Goal: Feedback & Contribution: Submit feedback/report problem

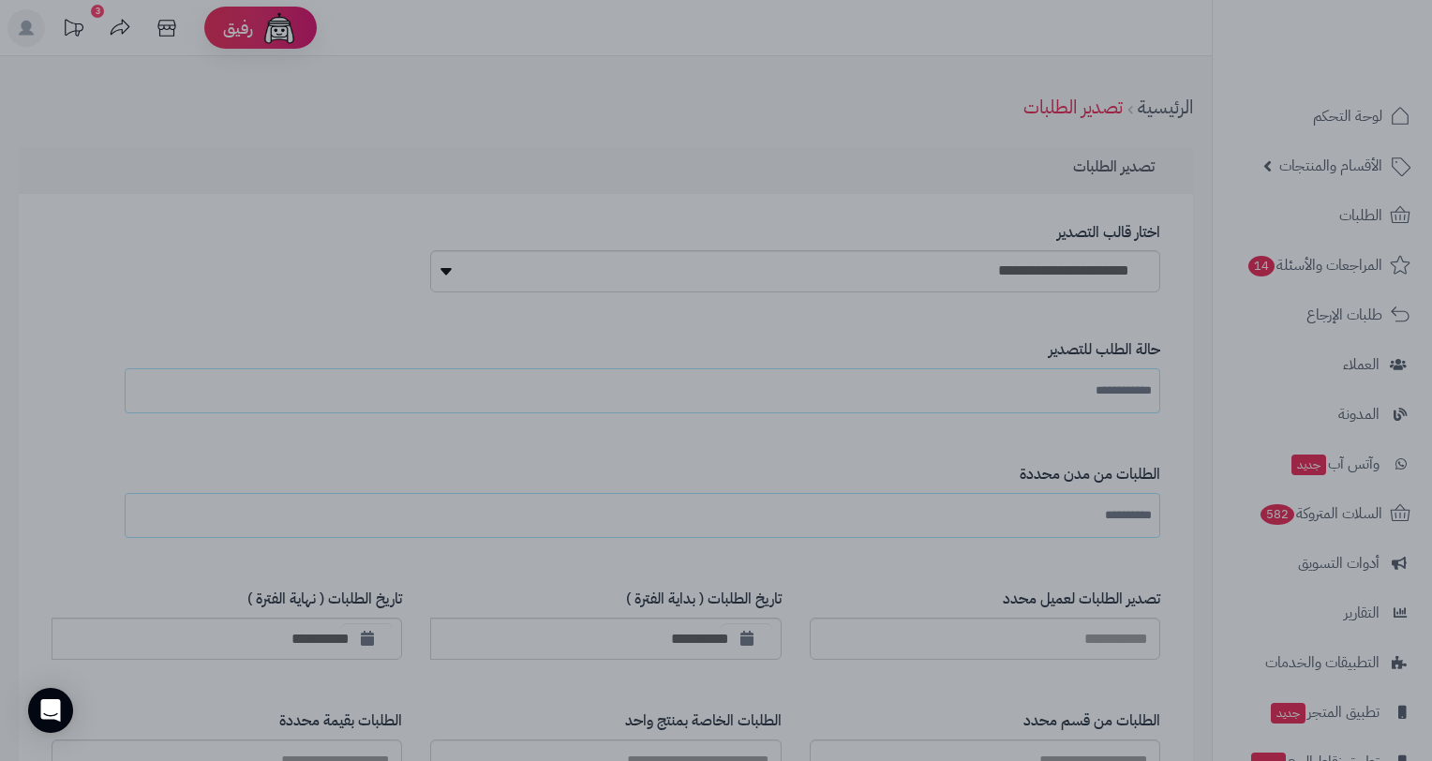
click at [289, 194] on div at bounding box center [716, 380] width 1432 height 761
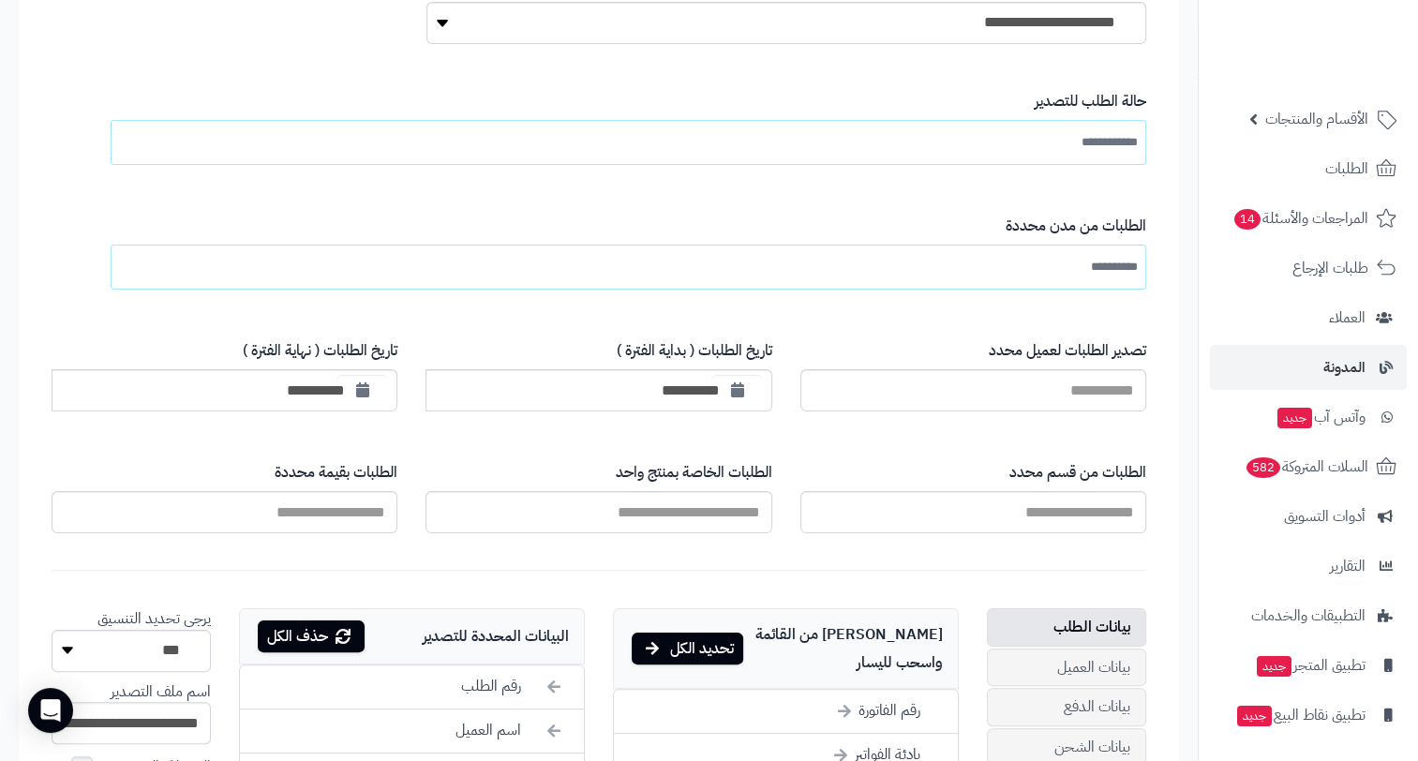
scroll to position [281, 0]
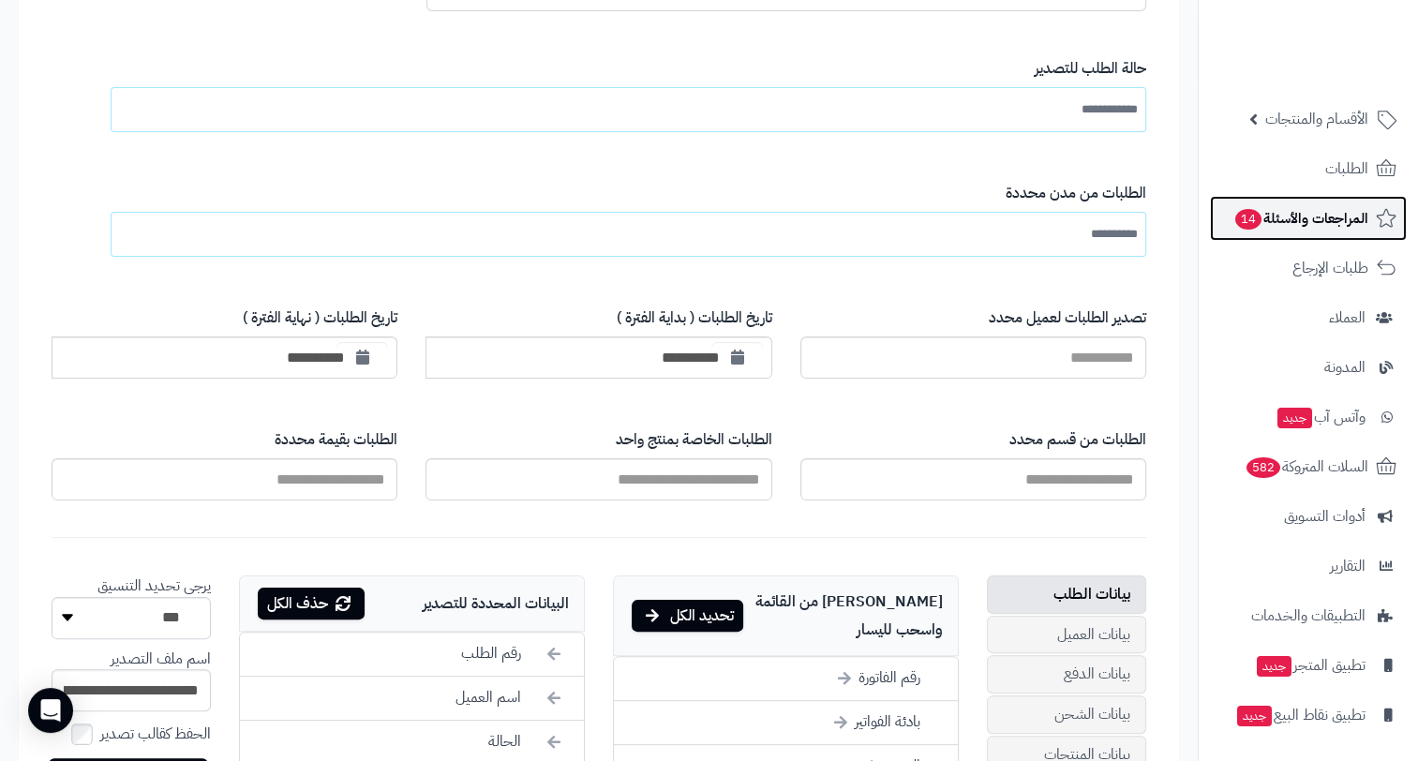
click at [1333, 226] on span "المراجعات والأسئلة 14" at bounding box center [1300, 218] width 135 height 26
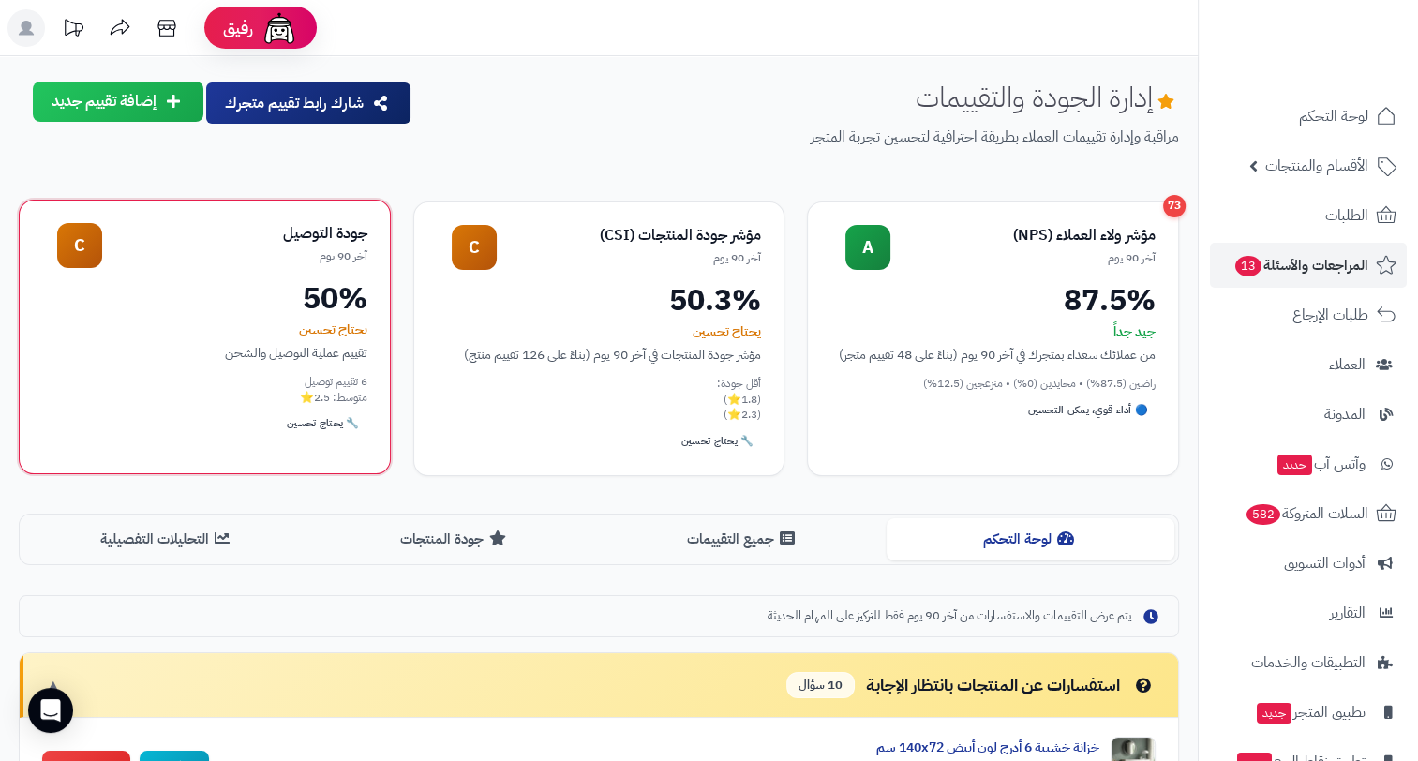
click at [339, 300] on div "50%" at bounding box center [204, 298] width 325 height 30
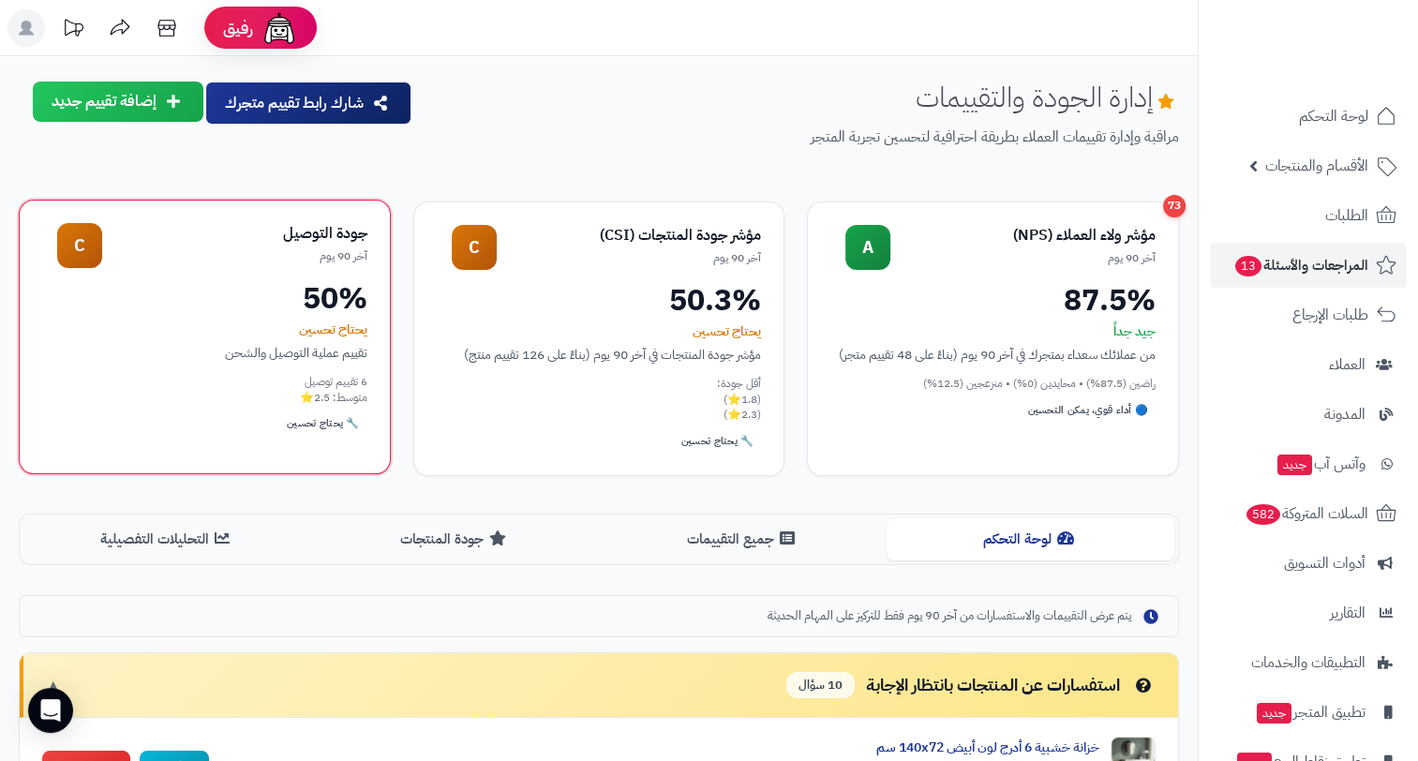
click at [352, 237] on div "جودة التوصيل" at bounding box center [234, 234] width 265 height 22
drag, startPoint x: 364, startPoint y: 236, endPoint x: 292, endPoint y: 241, distance: 71.4
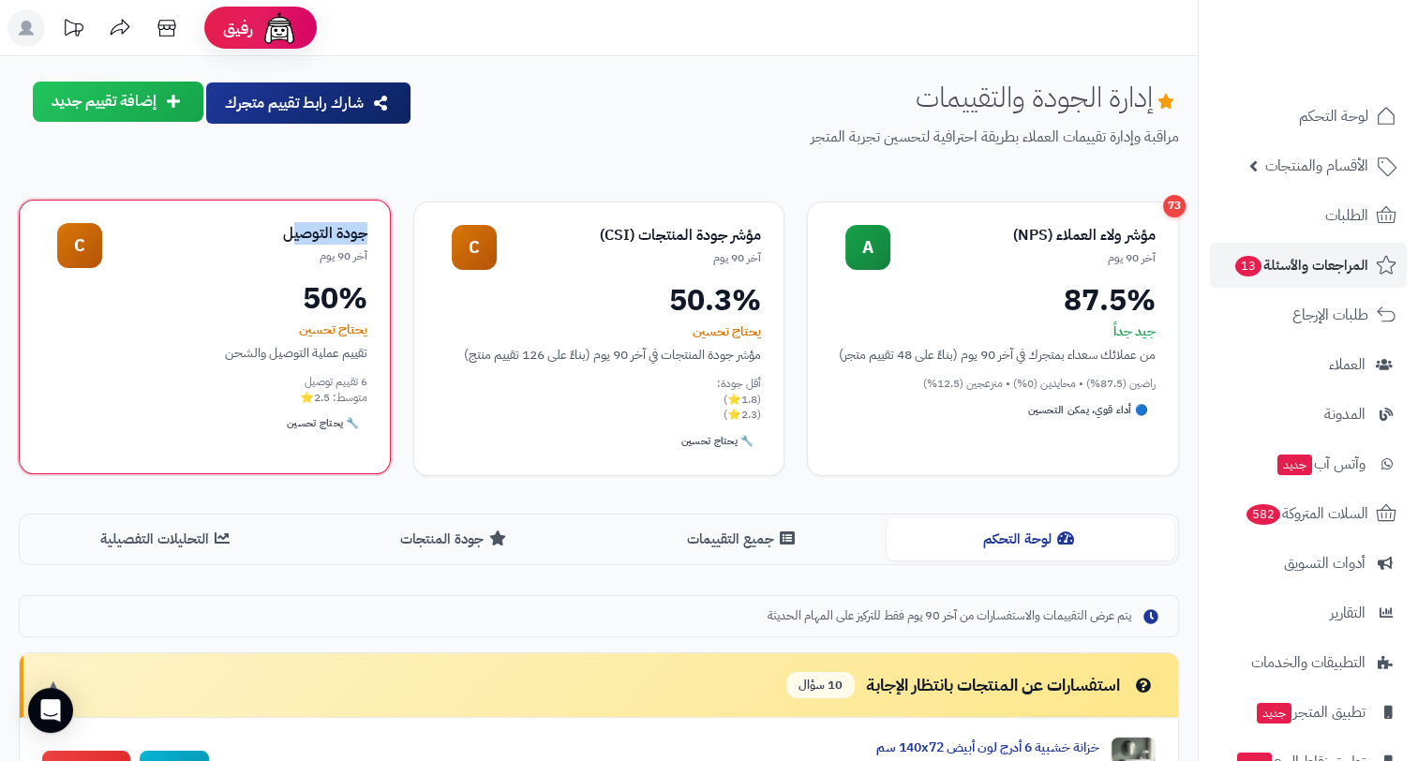
click at [292, 241] on div "جودة التوصيل" at bounding box center [234, 234] width 265 height 22
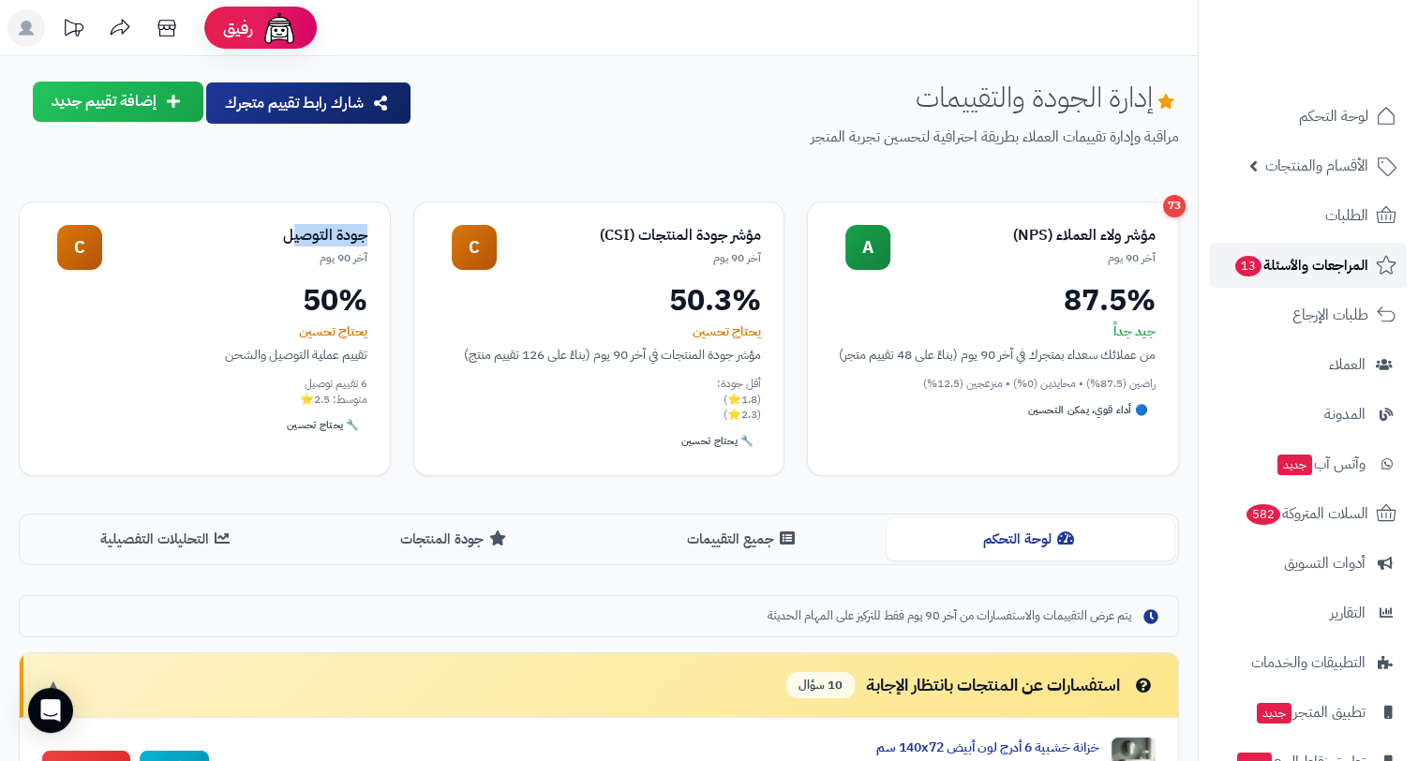
click at [1288, 266] on span "المراجعات والأسئلة 13" at bounding box center [1300, 265] width 135 height 26
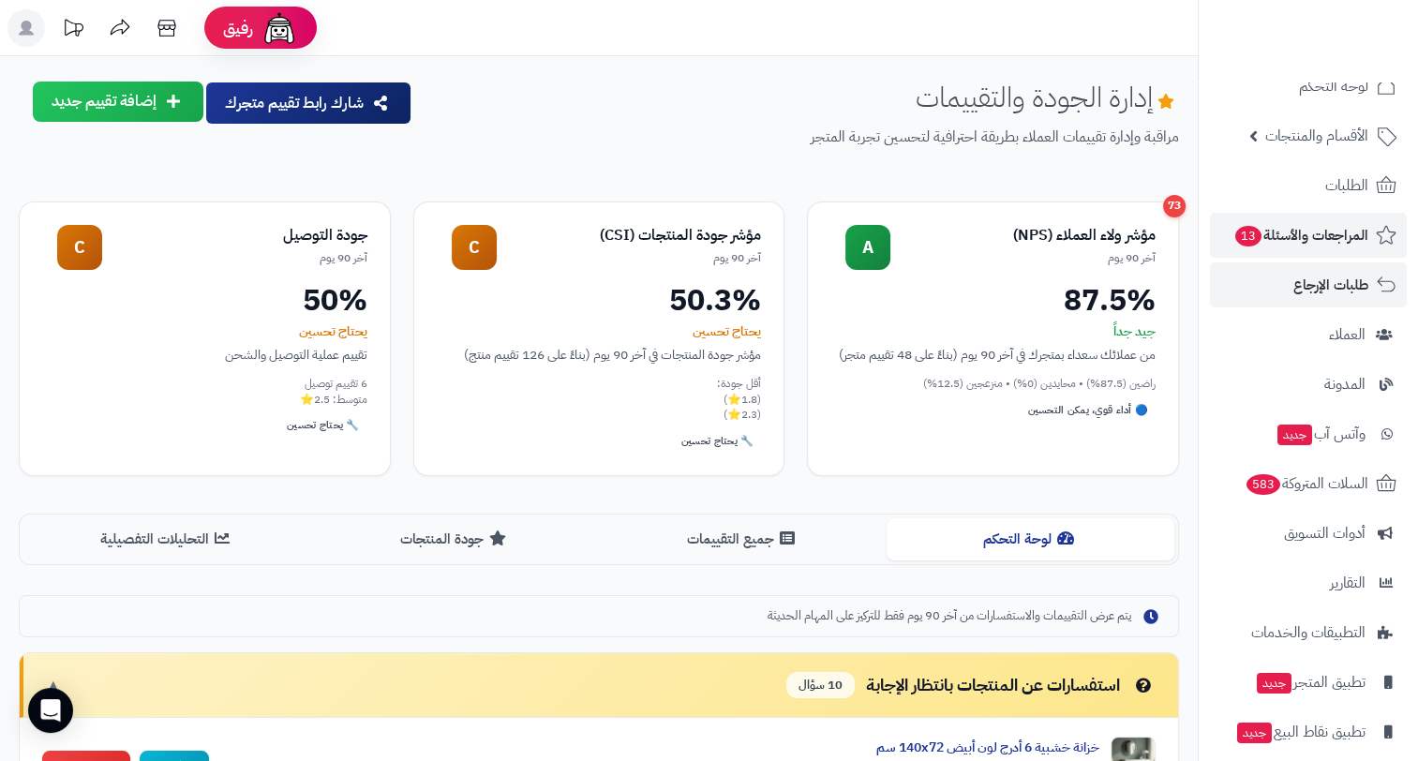
scroll to position [47, 0]
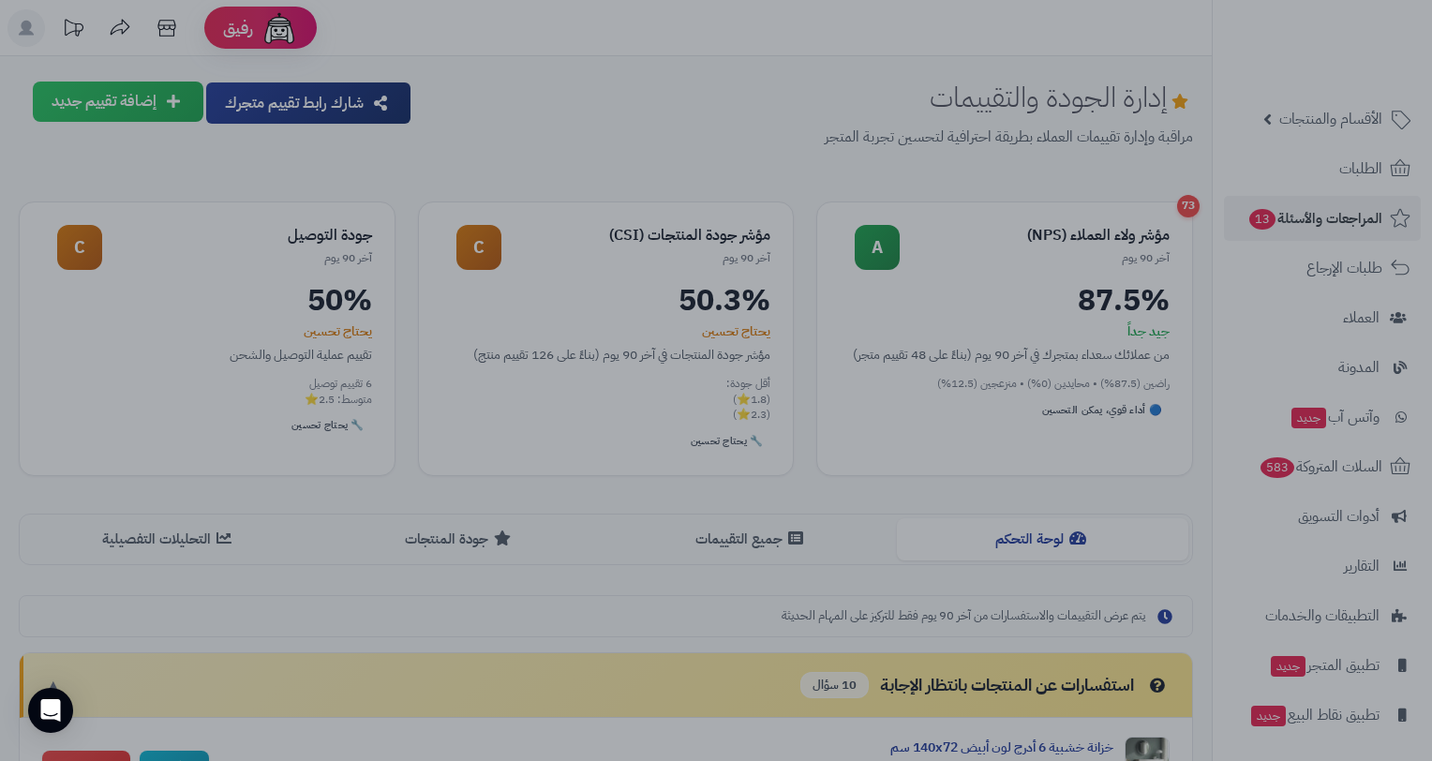
click at [330, 360] on div at bounding box center [716, 380] width 1432 height 761
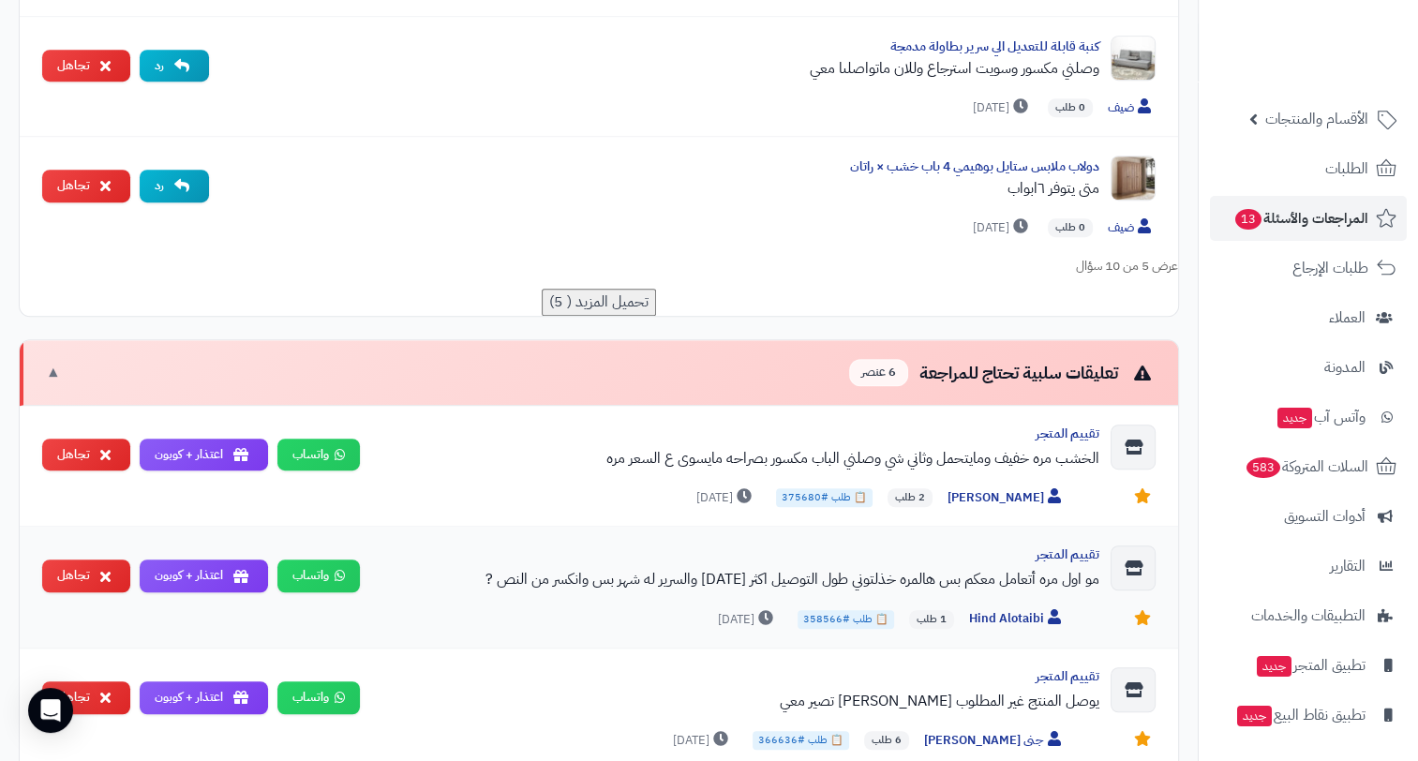
scroll to position [1125, 0]
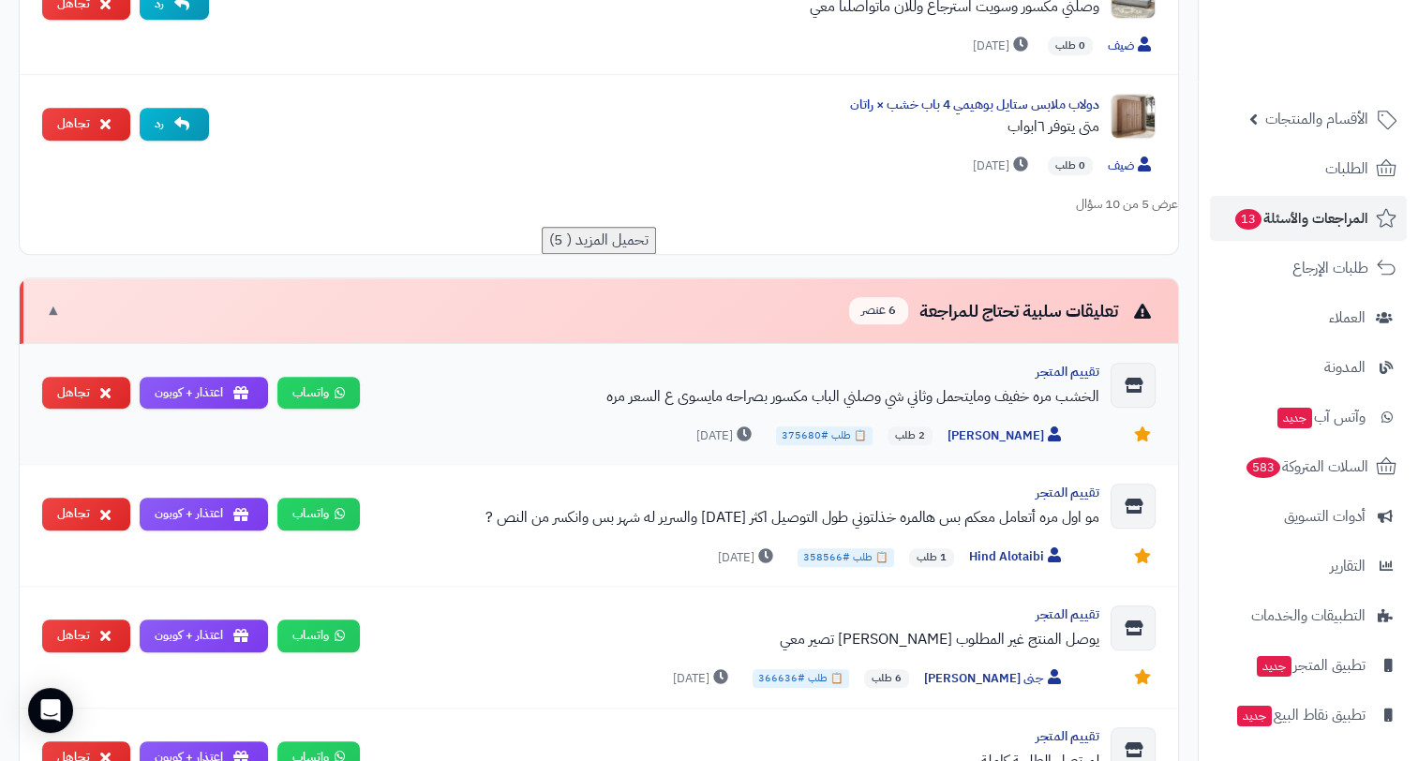
click at [850, 394] on div "الخشب مره خفيف ومايتحمل وثاني شي وصلني الباب مكسور بصراحه مايسوى ع السعر مره" at bounding box center [737, 396] width 724 height 22
click at [532, 320] on div "تعليقات سلبية تحتاج للمراجعة 6 عنصر ▼" at bounding box center [599, 311] width 1158 height 66
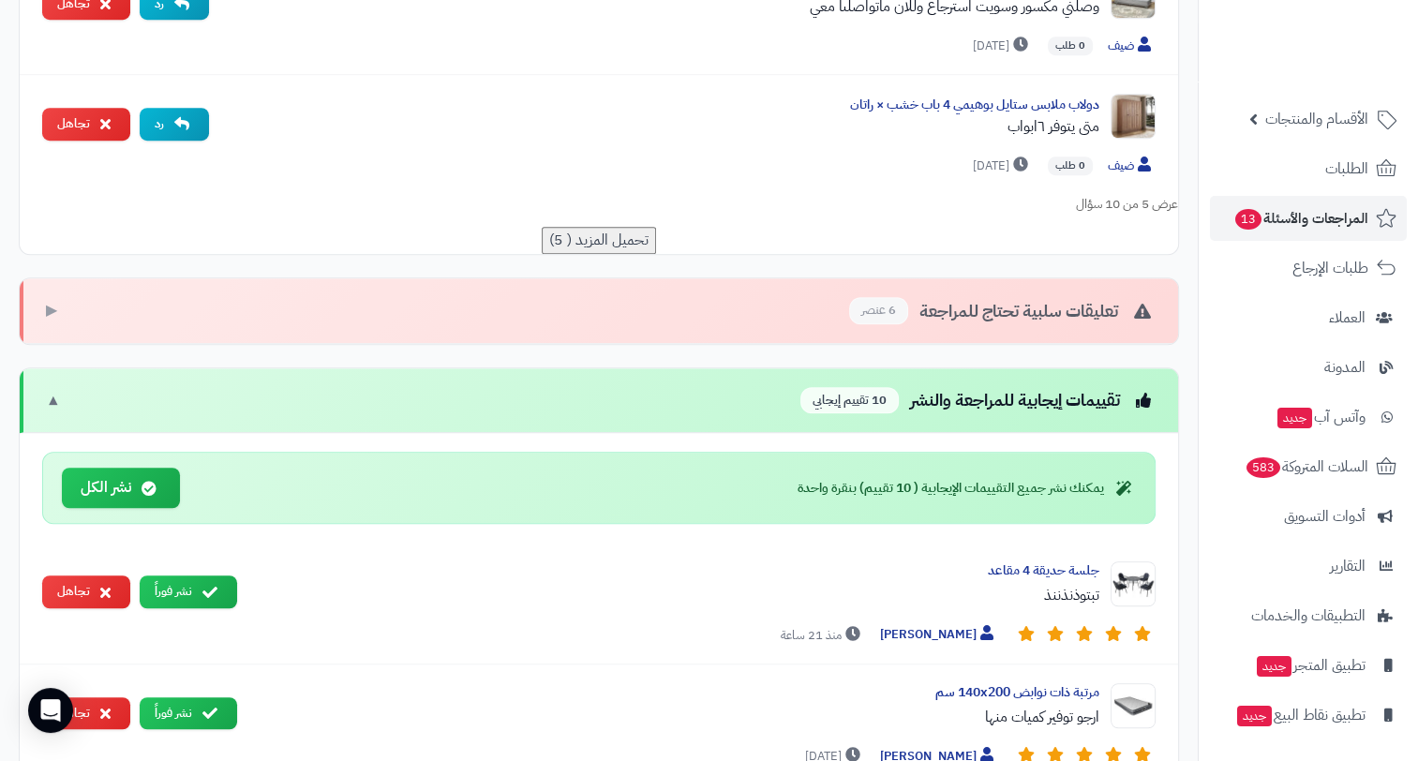
click at [483, 323] on div "تعليقات سلبية تحتاج للمراجعة 6 عنصر ▶" at bounding box center [599, 311] width 1158 height 66
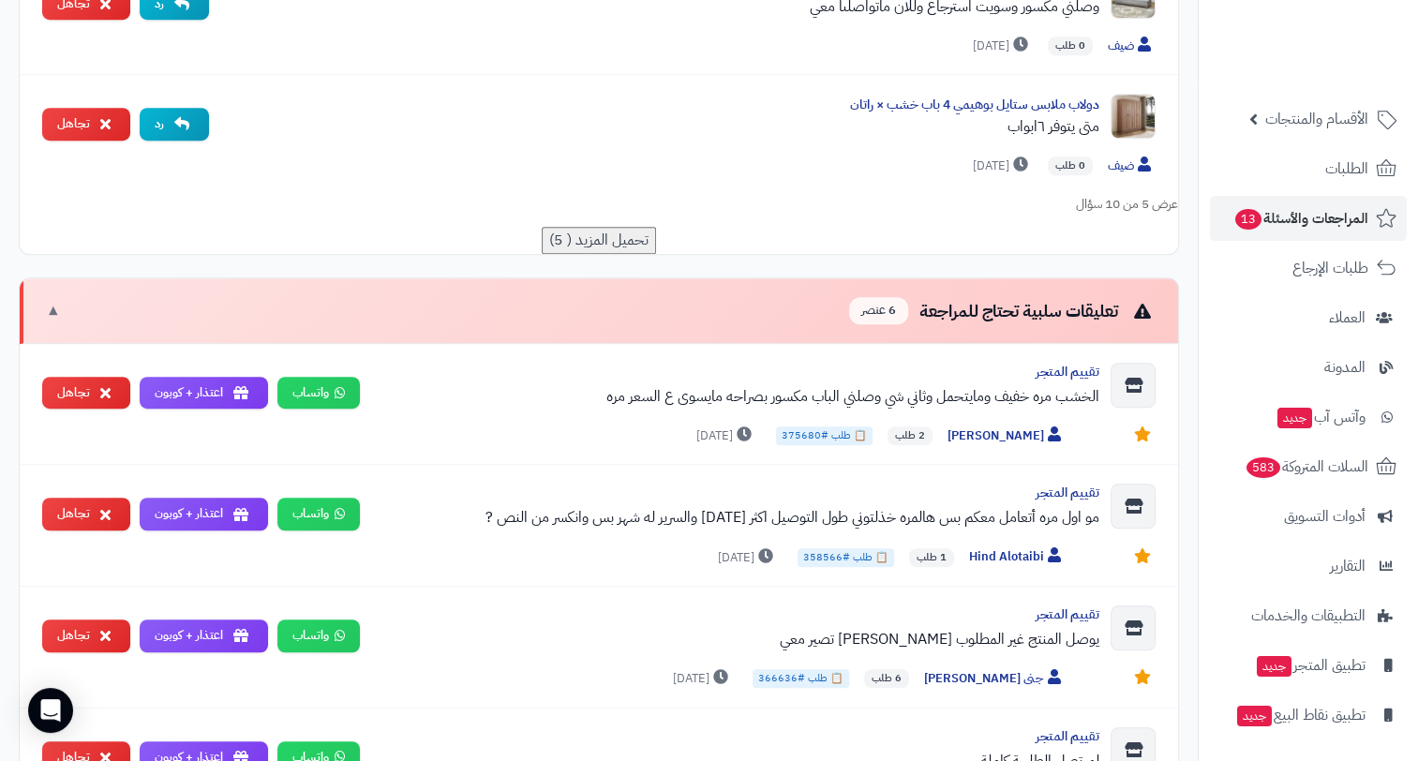
click at [483, 323] on div "تعليقات سلبية تحتاج للمراجعة 6 عنصر ▼" at bounding box center [599, 311] width 1158 height 66
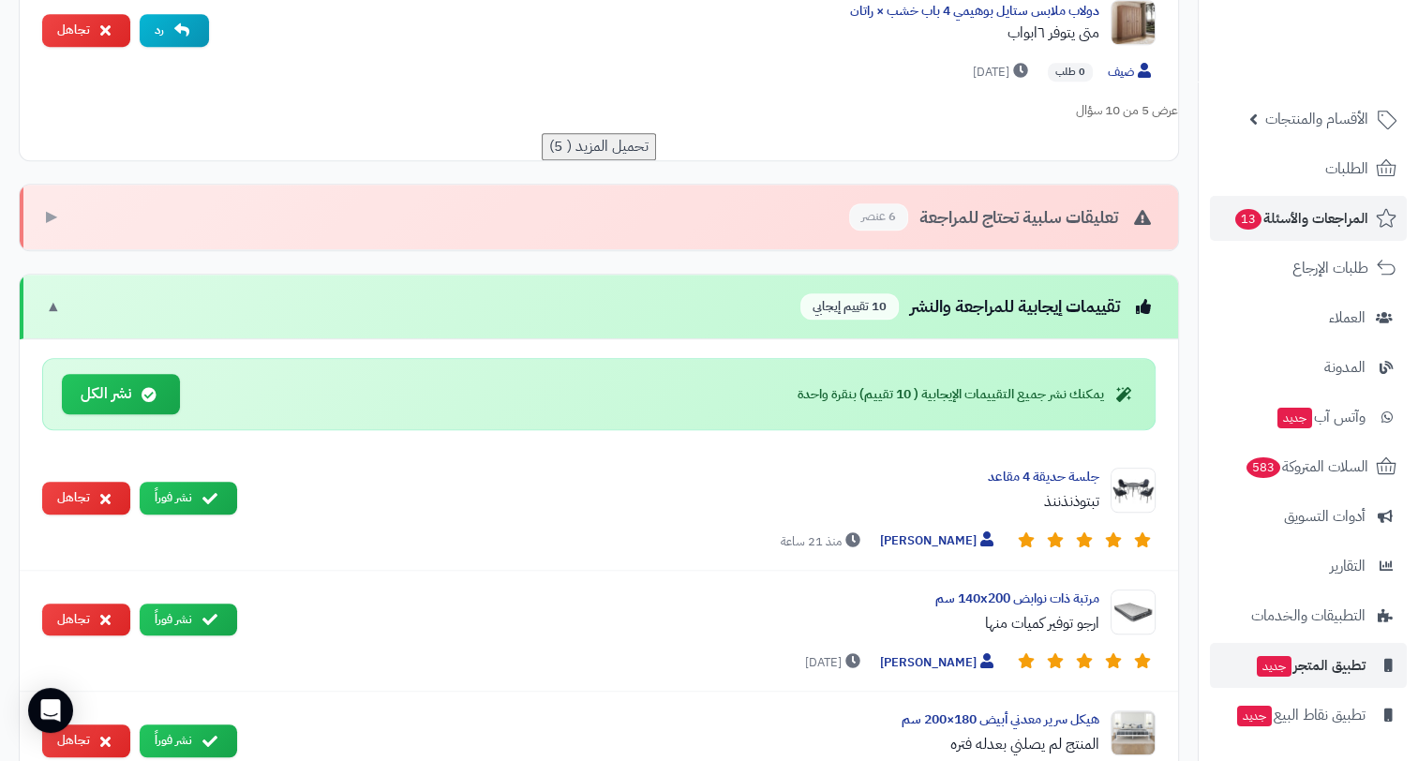
scroll to position [1406, 0]
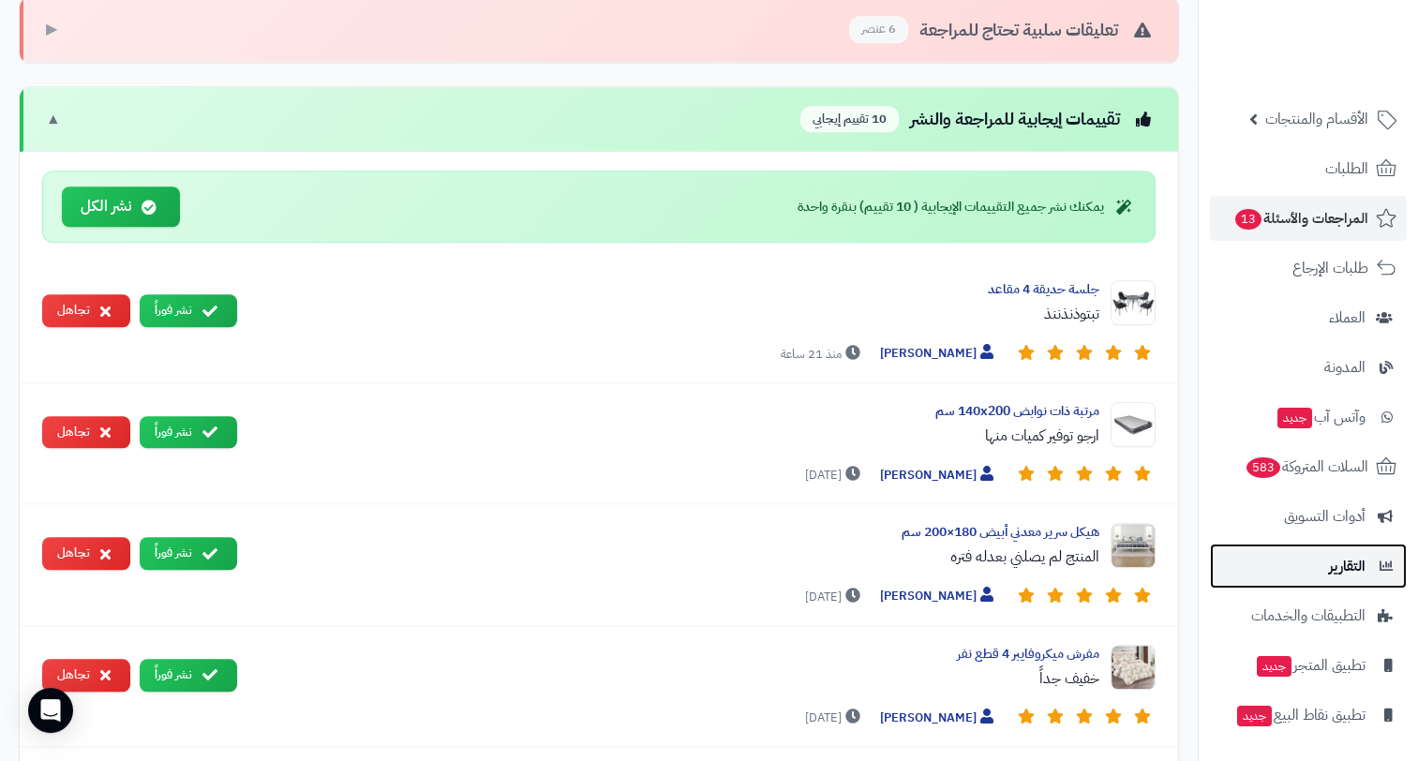
click at [1331, 555] on span "التقارير" at bounding box center [1347, 566] width 37 height 26
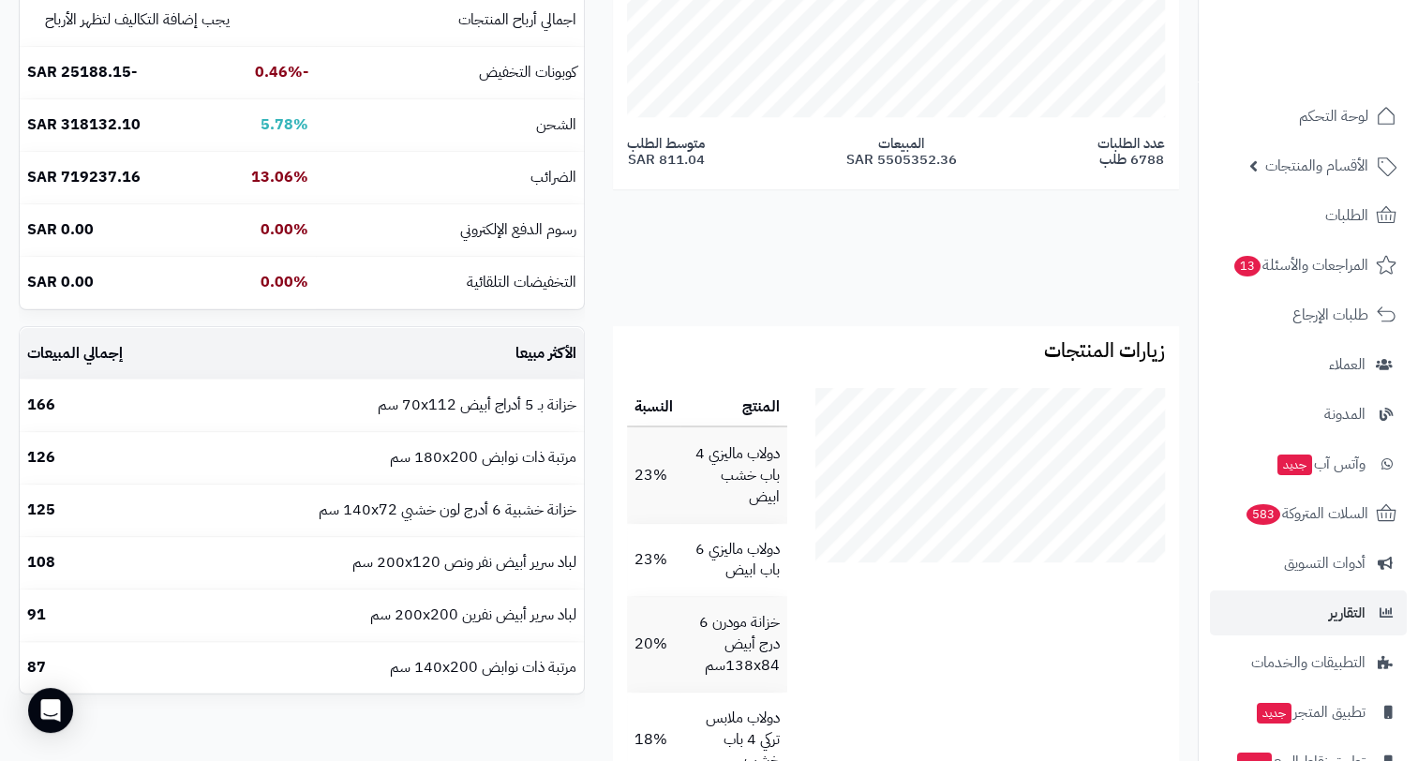
scroll to position [656, 0]
